Goal: Information Seeking & Learning: Learn about a topic

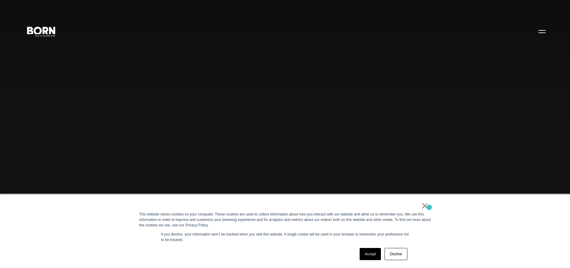
click at [429, 208] on div "× This website stores cookies on your computer. These cookies are used to colle…" at bounding box center [285, 232] width 304 height 74
click at [424, 207] on link "×" at bounding box center [424, 205] width 7 height 5
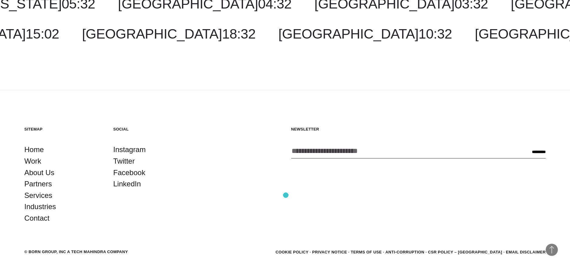
scroll to position [1874, 0]
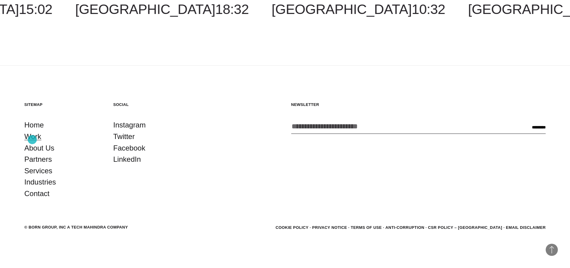
click at [32, 140] on link "Work" at bounding box center [32, 137] width 17 height 12
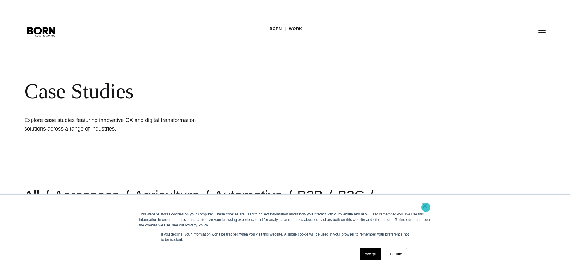
click at [426, 208] on link "×" at bounding box center [424, 205] width 7 height 5
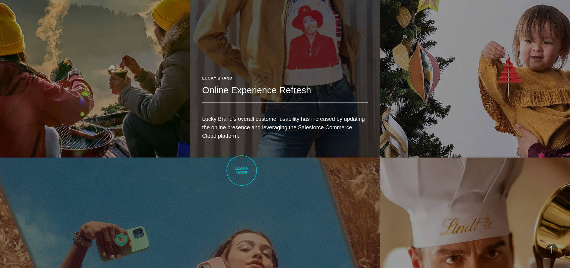
scroll to position [784, 0]
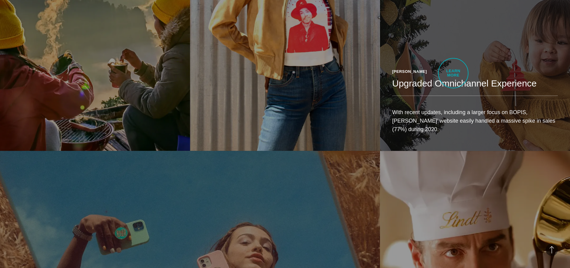
click at [453, 73] on header "JOANN Fabrics Upgraded Omnichannel Experience" at bounding box center [475, 82] width 166 height 27
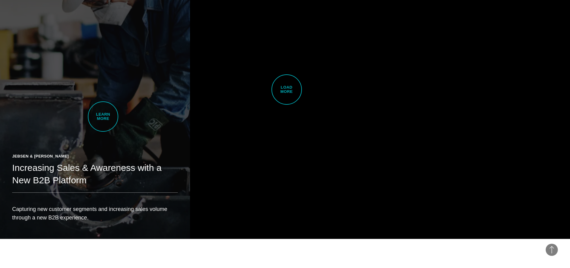
scroll to position [1898, 0]
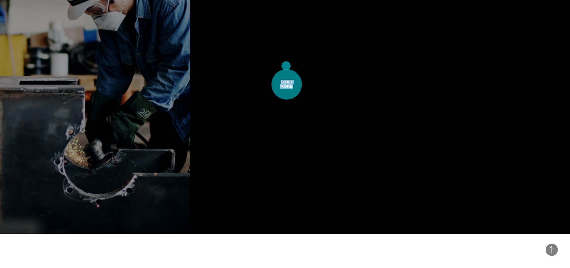
click at [286, 69] on span "Load More" at bounding box center [286, 84] width 30 height 30
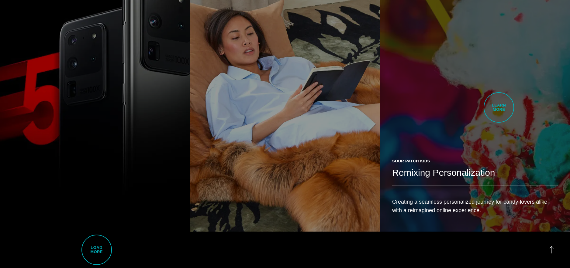
scroll to position [3395, 0]
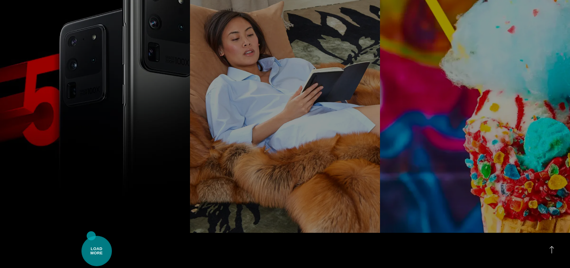
click at [91, 236] on span "Load More" at bounding box center [96, 251] width 30 height 30
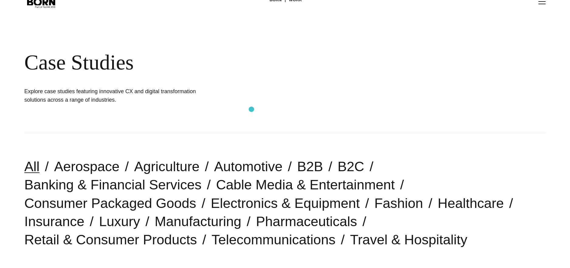
scroll to position [128, 0]
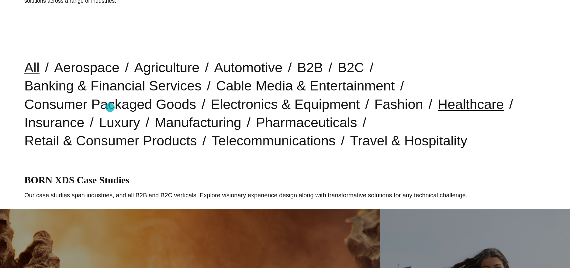
click at [438, 108] on link "Healthcare" at bounding box center [471, 104] width 66 height 15
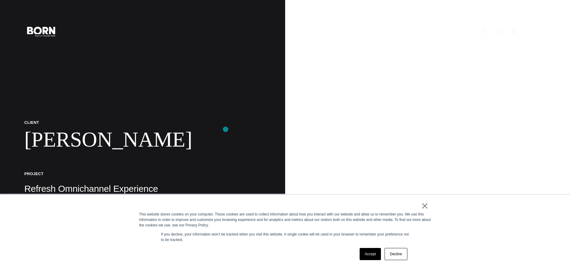
scroll to position [122, 0]
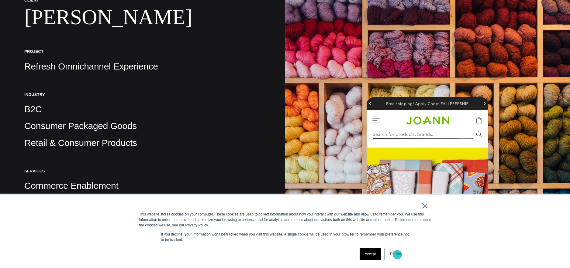
click at [397, 255] on link "Decline" at bounding box center [395, 254] width 22 height 12
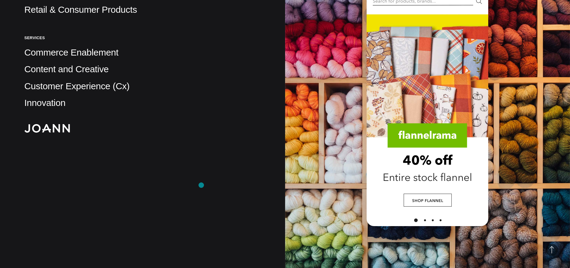
scroll to position [244, 0]
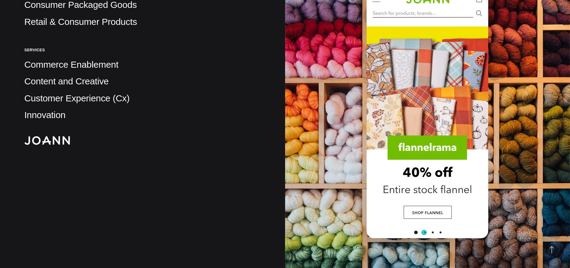
click at [424, 233] on img at bounding box center [428, 107] width 122 height 263
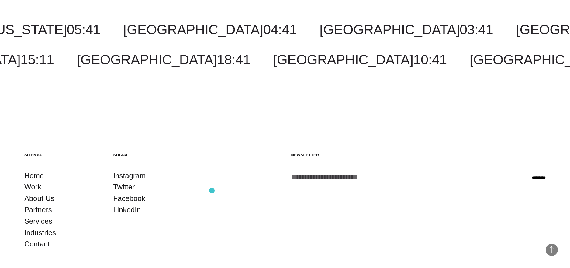
scroll to position [8176, 0]
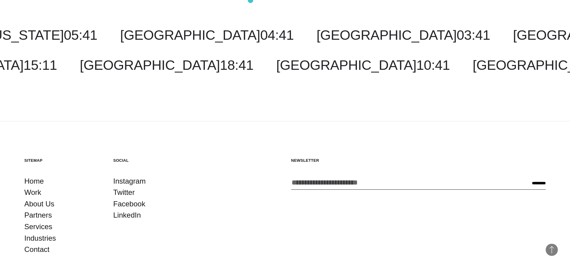
drag, startPoint x: 480, startPoint y: 190, endPoint x: 250, endPoint y: 0, distance: 297.5
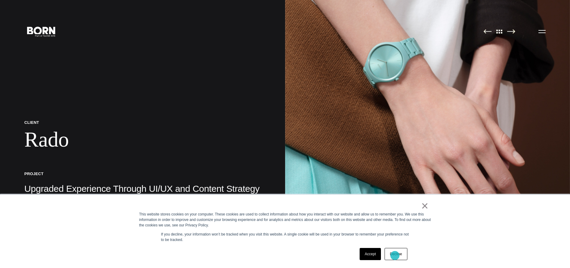
click at [395, 256] on link "Decline" at bounding box center [395, 254] width 22 height 12
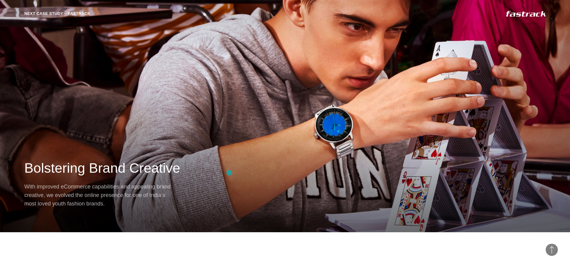
scroll to position [8571, 0]
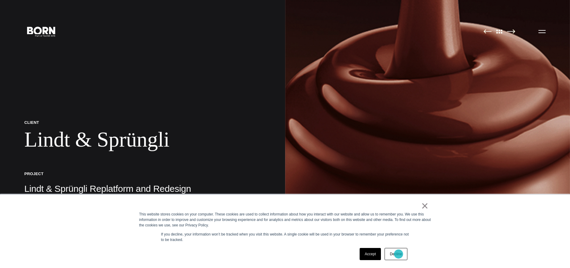
click at [398, 254] on link "Decline" at bounding box center [395, 254] width 22 height 12
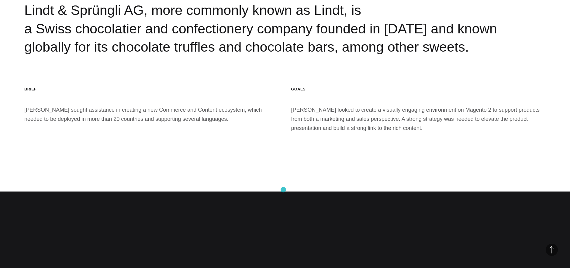
scroll to position [1018, 0]
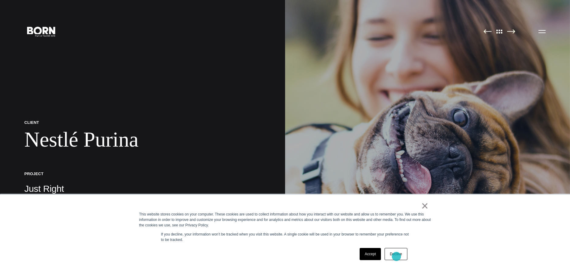
click at [396, 257] on link "Decline" at bounding box center [395, 254] width 22 height 12
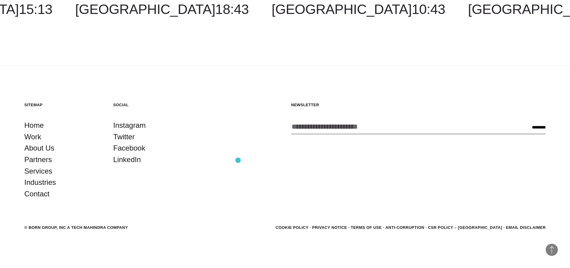
scroll to position [7986, 0]
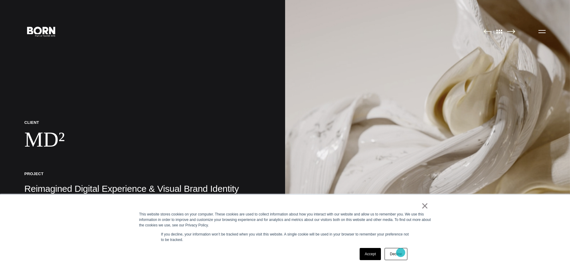
click at [401, 253] on link "Decline" at bounding box center [395, 254] width 22 height 12
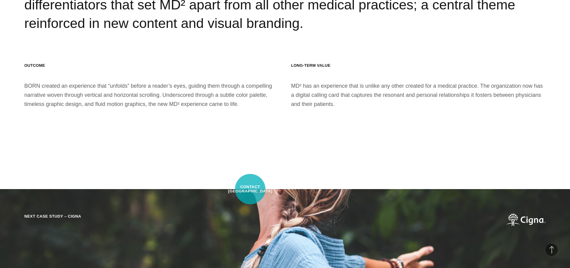
scroll to position [7855, 0]
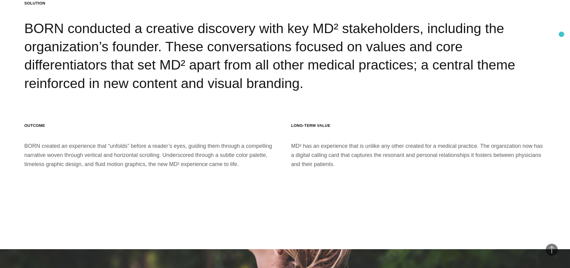
drag, startPoint x: 268, startPoint y: 188, endPoint x: 561, endPoint y: 34, distance: 331.5
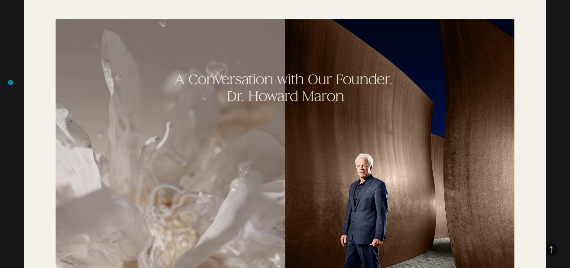
scroll to position [7062, 0]
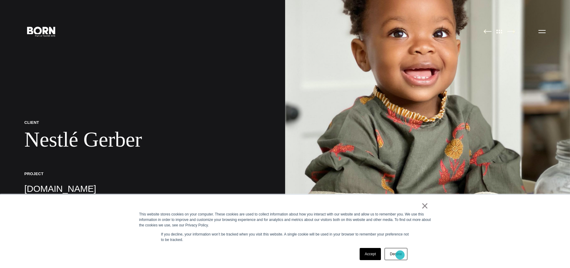
click at [400, 255] on link "Decline" at bounding box center [395, 254] width 22 height 12
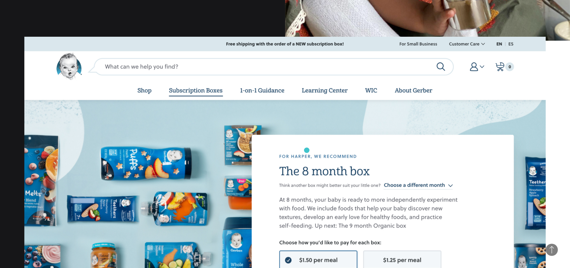
scroll to position [607, 0]
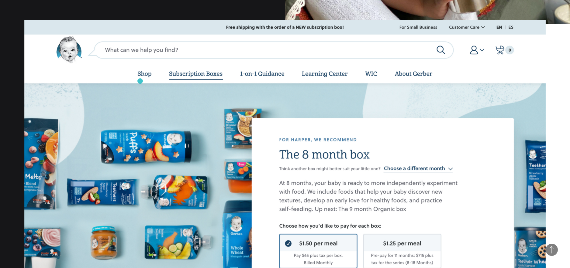
click at [140, 81] on img at bounding box center [284, 168] width 521 height 297
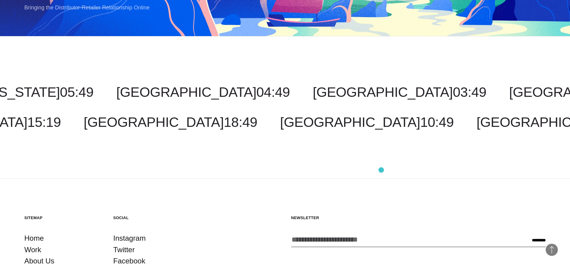
scroll to position [8212, 0]
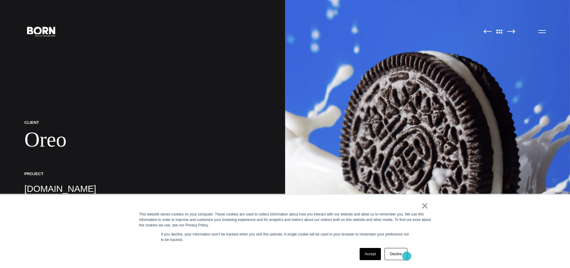
click at [407, 256] on link "Decline" at bounding box center [395, 254] width 22 height 12
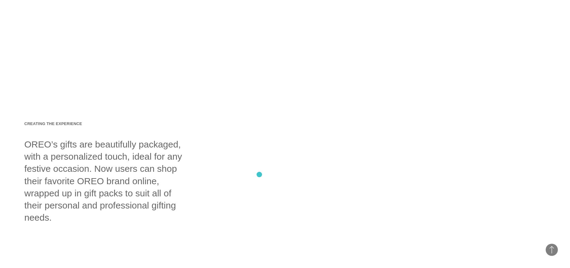
scroll to position [6262, 0]
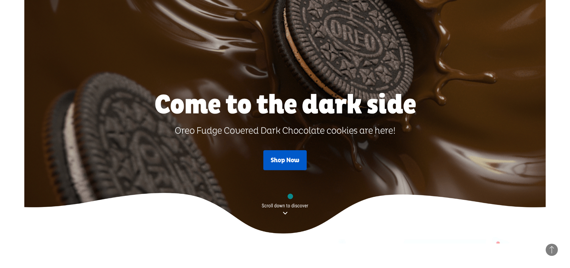
click at [290, 197] on img at bounding box center [284, 81] width 521 height 326
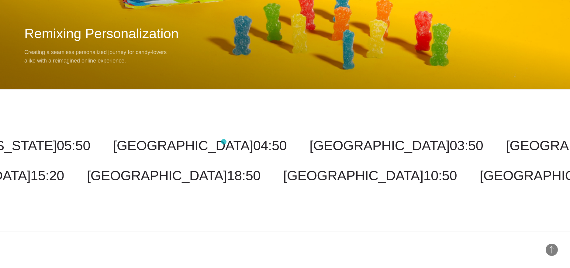
scroll to position [8182, 0]
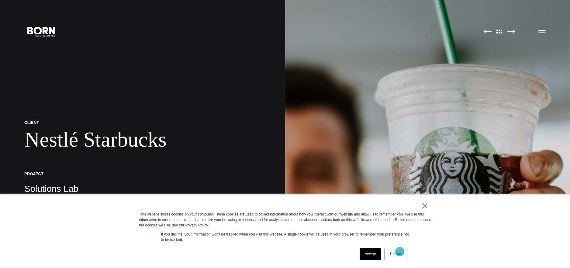
click at [400, 253] on link "Decline" at bounding box center [395, 254] width 22 height 12
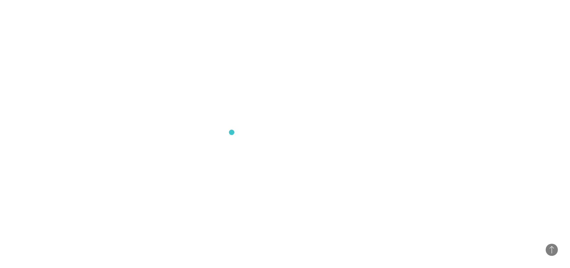
scroll to position [2739, 0]
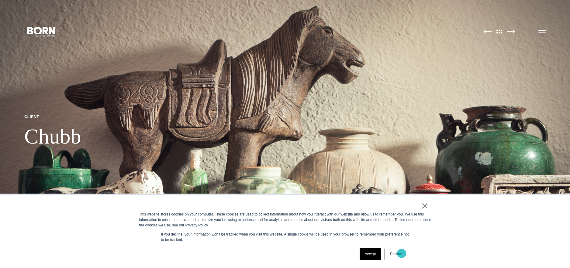
click at [401, 254] on link "Decline" at bounding box center [395, 254] width 22 height 12
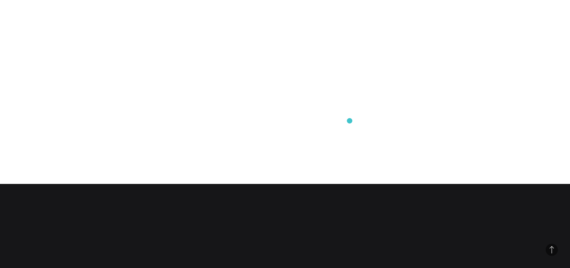
scroll to position [1953, 0]
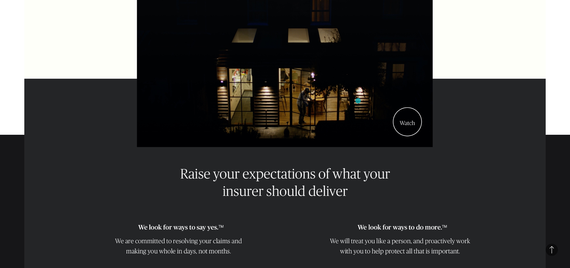
click at [358, 101] on img at bounding box center [284, 76] width 521 height 1243
click at [401, 101] on img at bounding box center [284, 76] width 521 height 1243
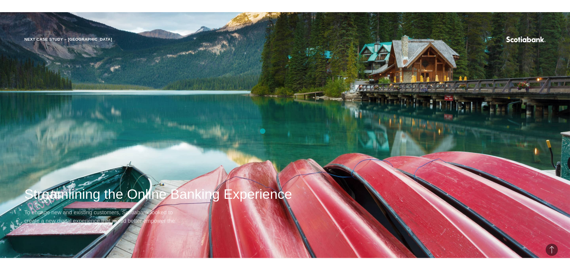
scroll to position [4855, 0]
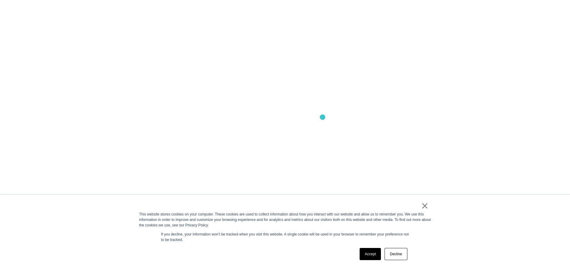
scroll to position [68, 0]
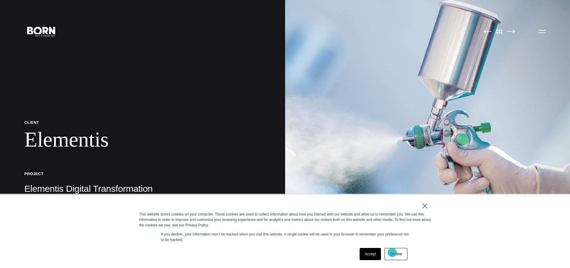
click at [393, 253] on link "Decline" at bounding box center [395, 254] width 22 height 12
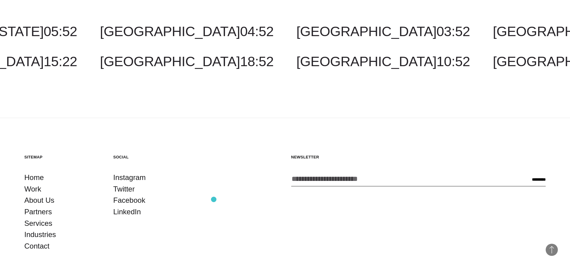
scroll to position [7382, 0]
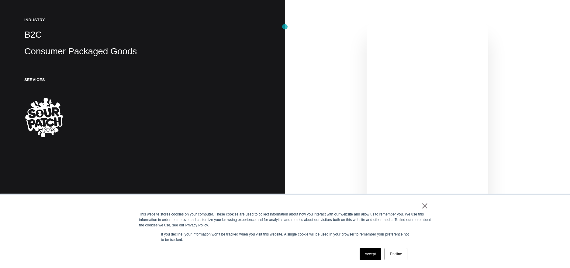
scroll to position [232, 0]
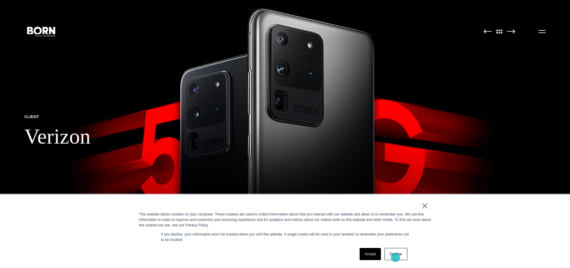
click at [395, 258] on link "Decline" at bounding box center [395, 254] width 22 height 12
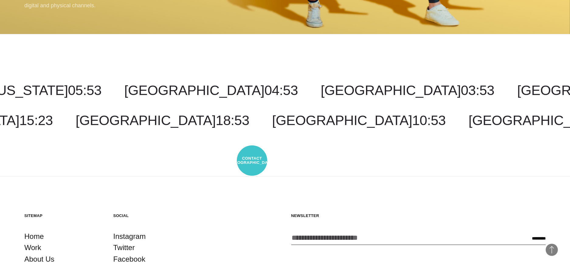
scroll to position [1820, 0]
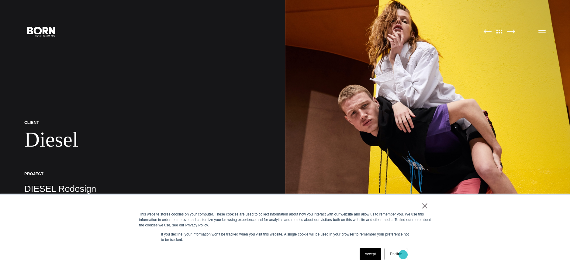
click at [403, 255] on link "Decline" at bounding box center [395, 254] width 22 height 12
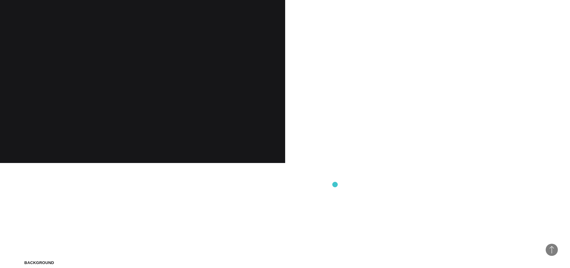
scroll to position [737, 0]
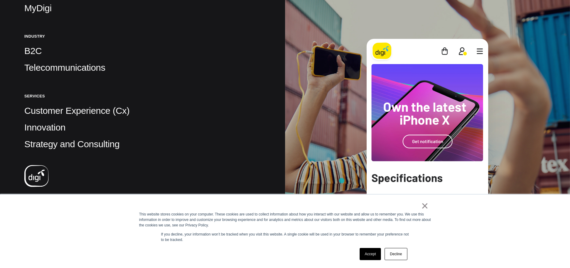
scroll to position [190, 0]
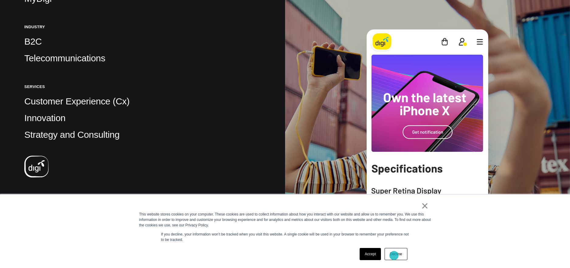
click at [394, 256] on link "Decline" at bounding box center [395, 254] width 22 height 12
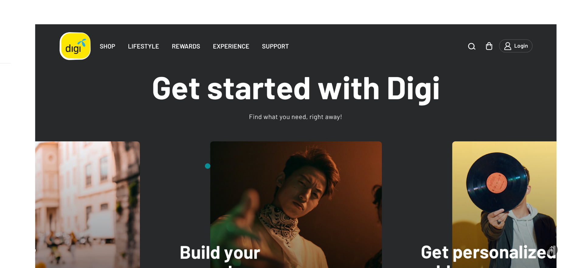
scroll to position [3551, 0]
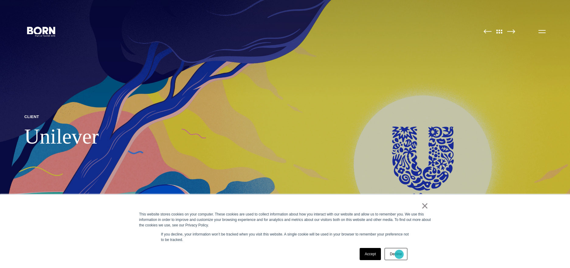
click at [399, 255] on link "Decline" at bounding box center [395, 254] width 22 height 12
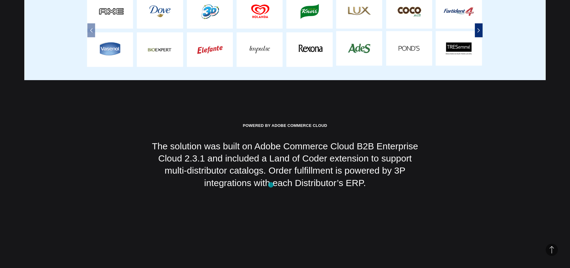
scroll to position [1660, 0]
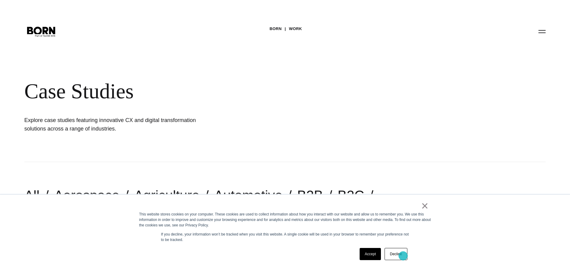
click at [403, 256] on link "Decline" at bounding box center [395, 254] width 22 height 12
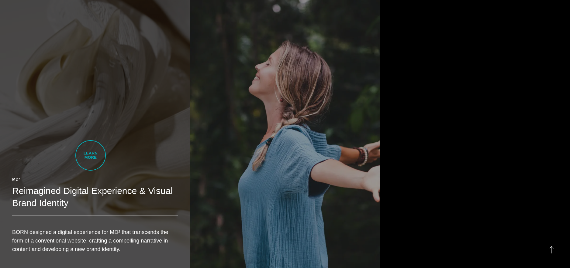
scroll to position [384, 0]
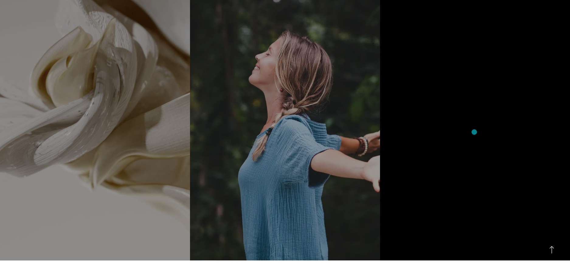
click at [477, 130] on section "MD² Reimagined Digital Experience & Visual Brand Identity BORN designed a digit…" at bounding box center [285, 111] width 570 height 299
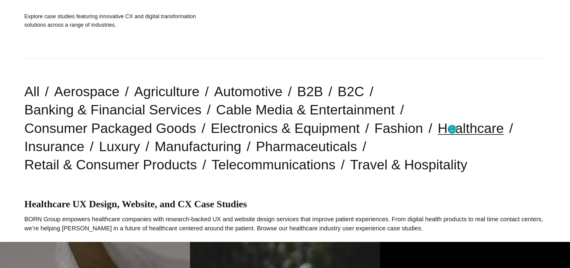
scroll to position [127, 0]
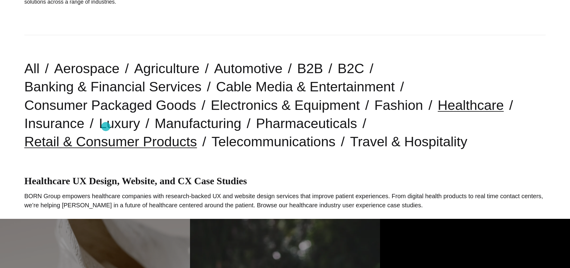
click at [106, 134] on link "Retail & Consumer Products" at bounding box center [110, 141] width 173 height 15
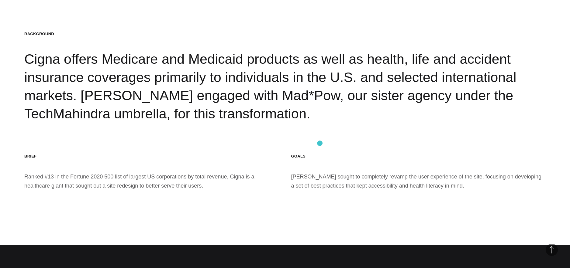
scroll to position [685, 0]
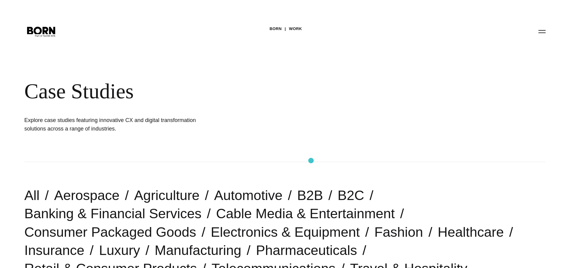
scroll to position [131, 0]
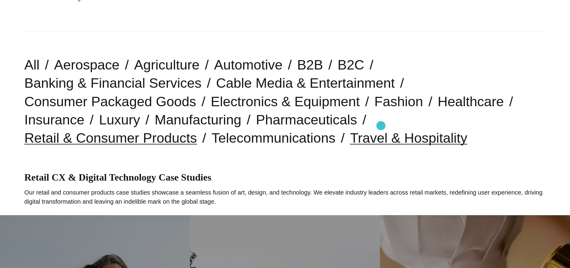
click at [381, 130] on link "Travel & Hospitality" at bounding box center [408, 137] width 117 height 15
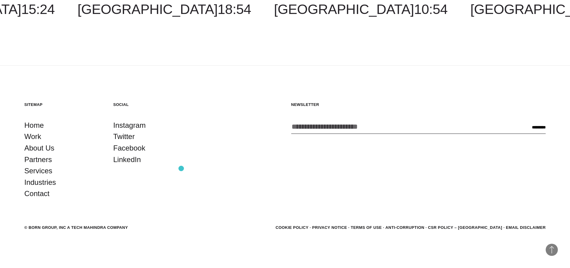
scroll to position [7381, 0]
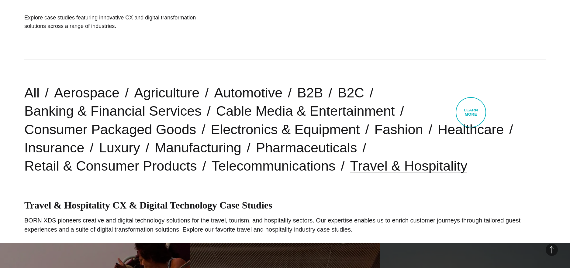
scroll to position [101, 0]
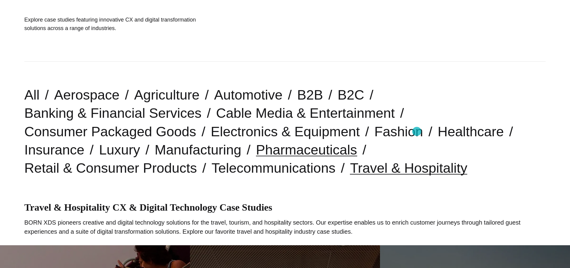
click at [357, 142] on link "Pharmaceuticals" at bounding box center [306, 149] width 101 height 15
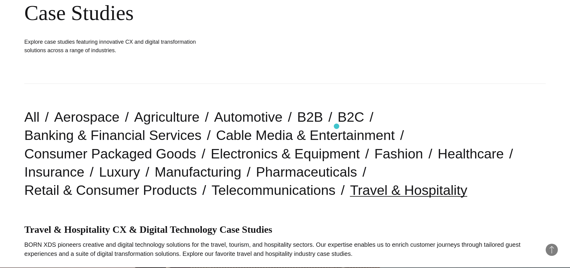
scroll to position [69, 0]
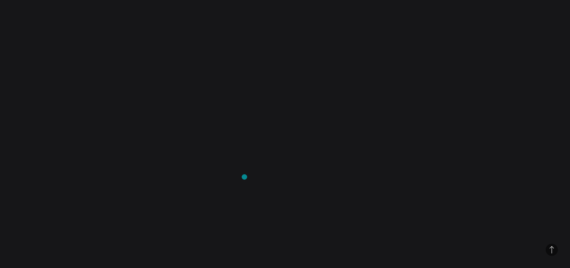
scroll to position [1963, 0]
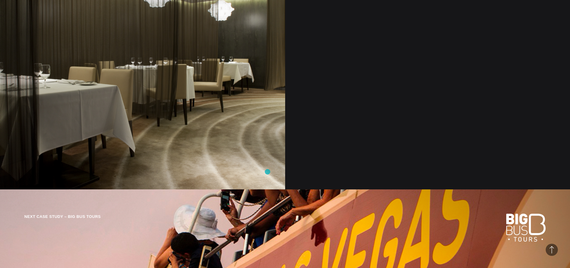
scroll to position [4160, 0]
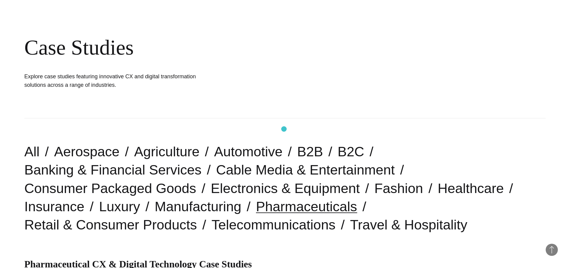
scroll to position [29, 0]
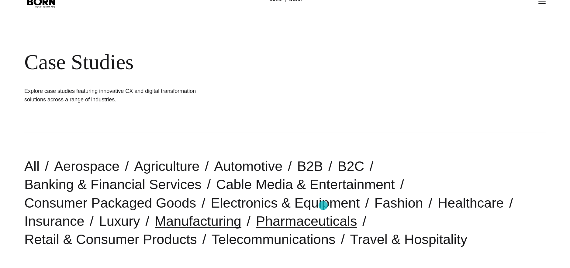
click at [241, 214] on link "Manufacturing" at bounding box center [198, 221] width 87 height 15
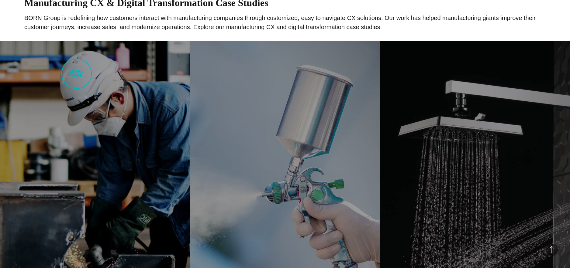
scroll to position [163, 0]
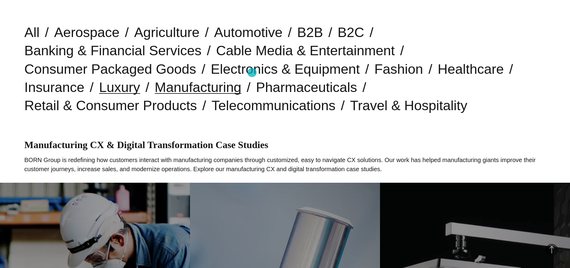
click at [140, 80] on link "Luxury" at bounding box center [119, 87] width 41 height 15
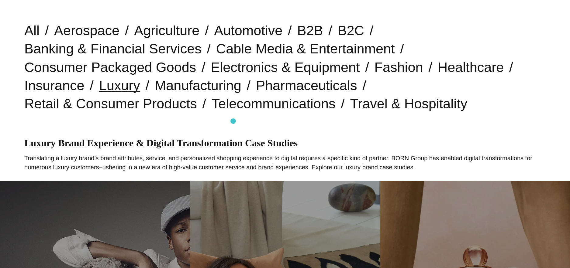
scroll to position [192, 0]
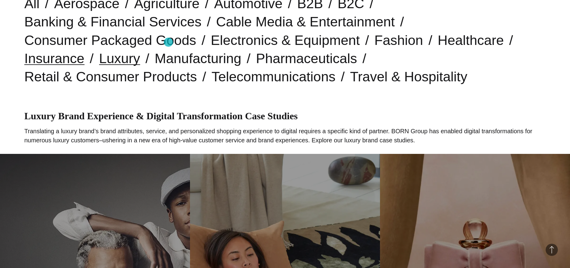
click at [84, 51] on link "Insurance" at bounding box center [54, 58] width 60 height 15
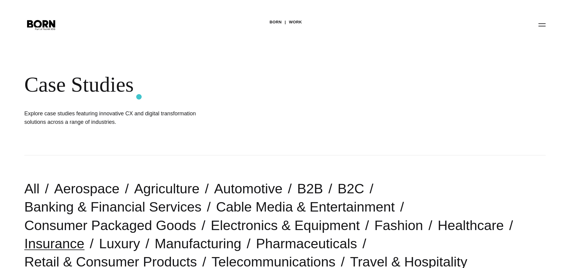
scroll to position [104, 0]
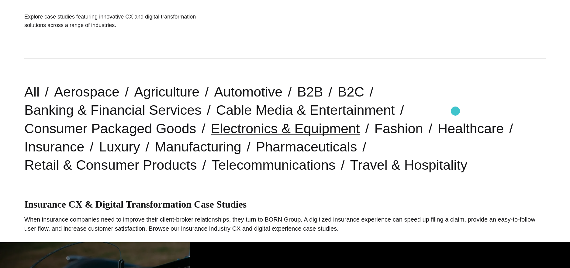
click at [360, 121] on link "Electronics & Equipment" at bounding box center [285, 128] width 149 height 15
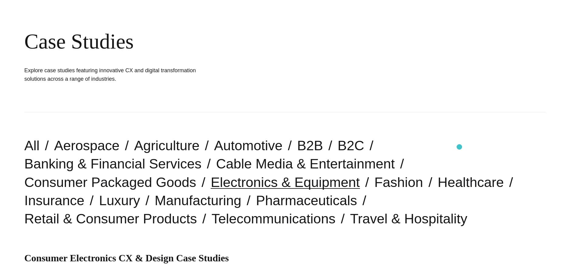
scroll to position [35, 0]
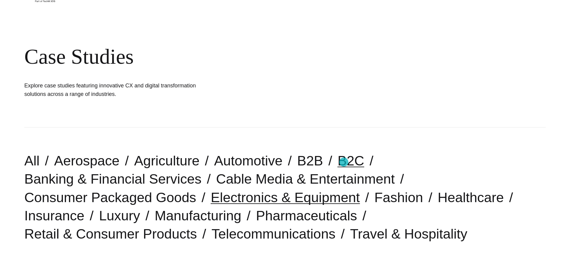
click at [344, 162] on link "B2C" at bounding box center [350, 160] width 27 height 15
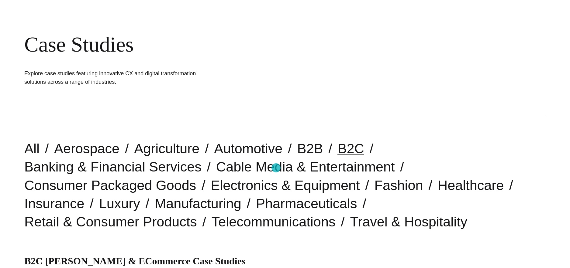
scroll to position [98, 0]
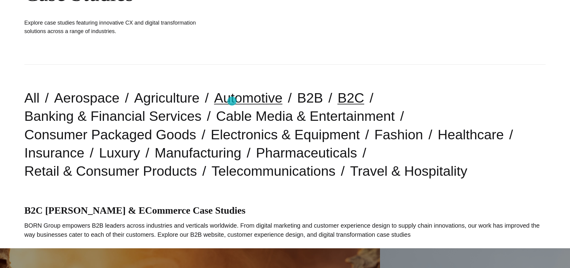
click at [232, 101] on link "Automotive" at bounding box center [248, 97] width 68 height 15
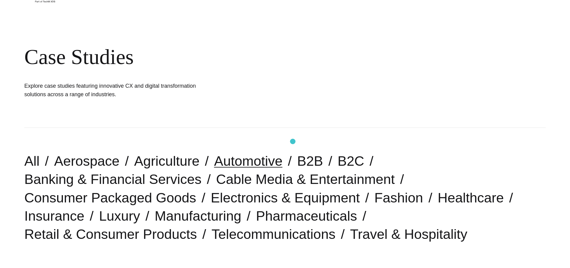
scroll to position [34, 0]
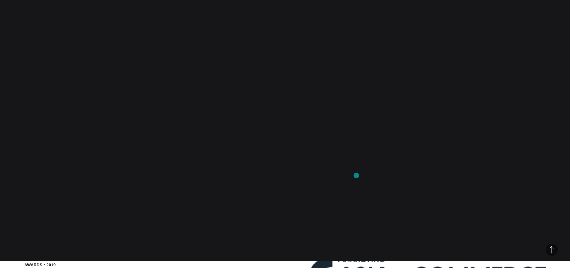
scroll to position [3236, 0]
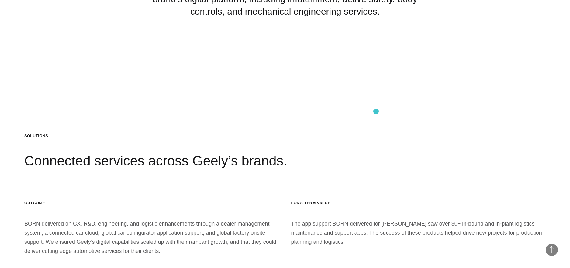
scroll to position [1243, 0]
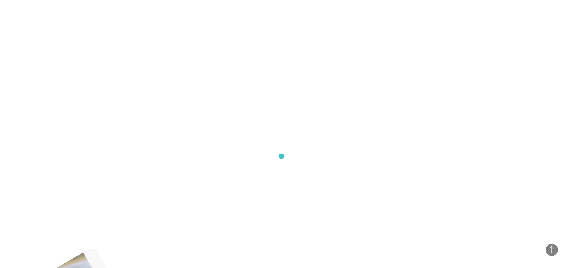
scroll to position [4893, 0]
